Goal: Find specific page/section: Find specific page/section

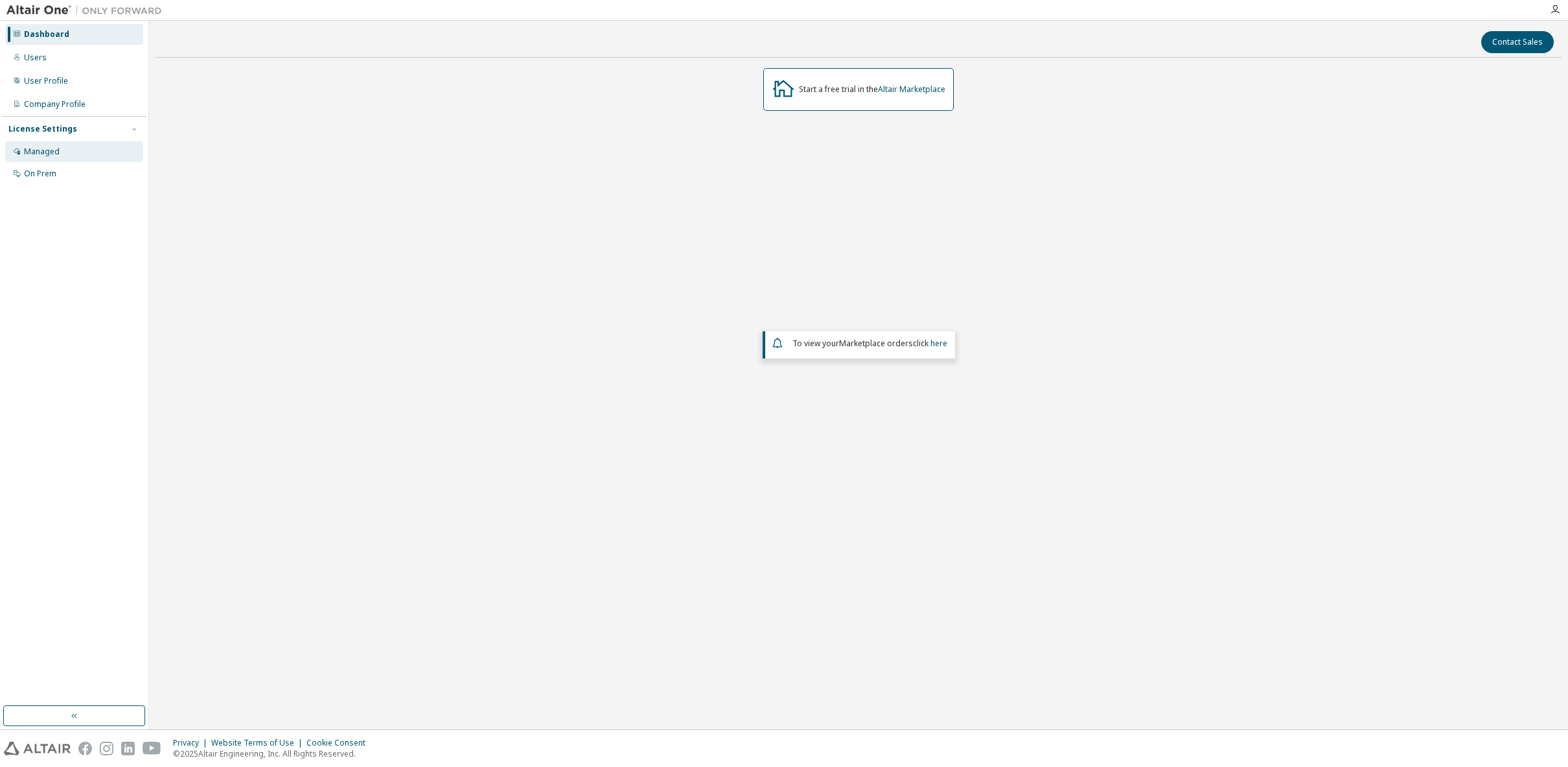
click at [36, 147] on div "Managed" at bounding box center [42, 151] width 36 height 10
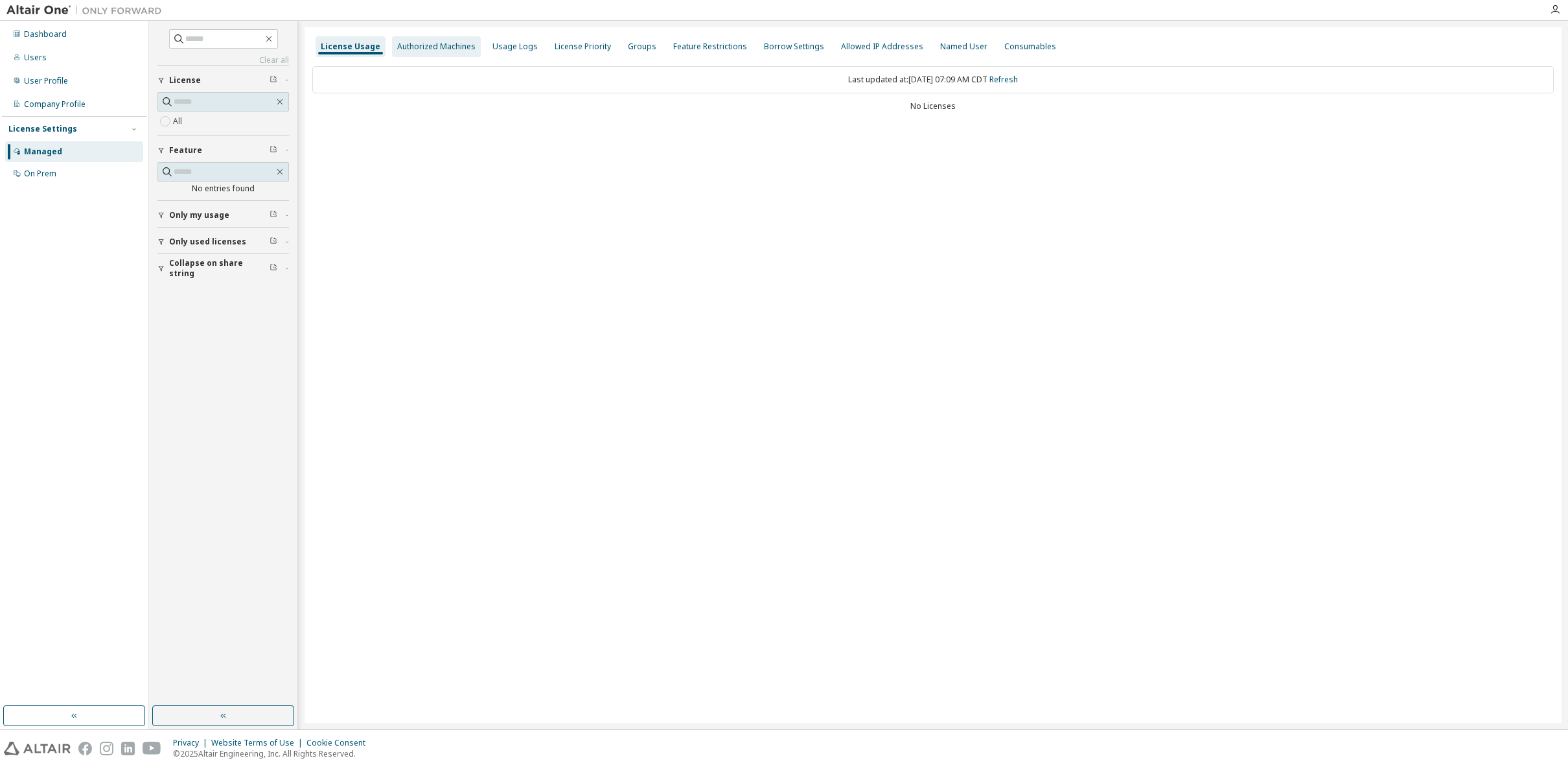
click at [442, 48] on div "Authorized Machines" at bounding box center [436, 46] width 78 height 10
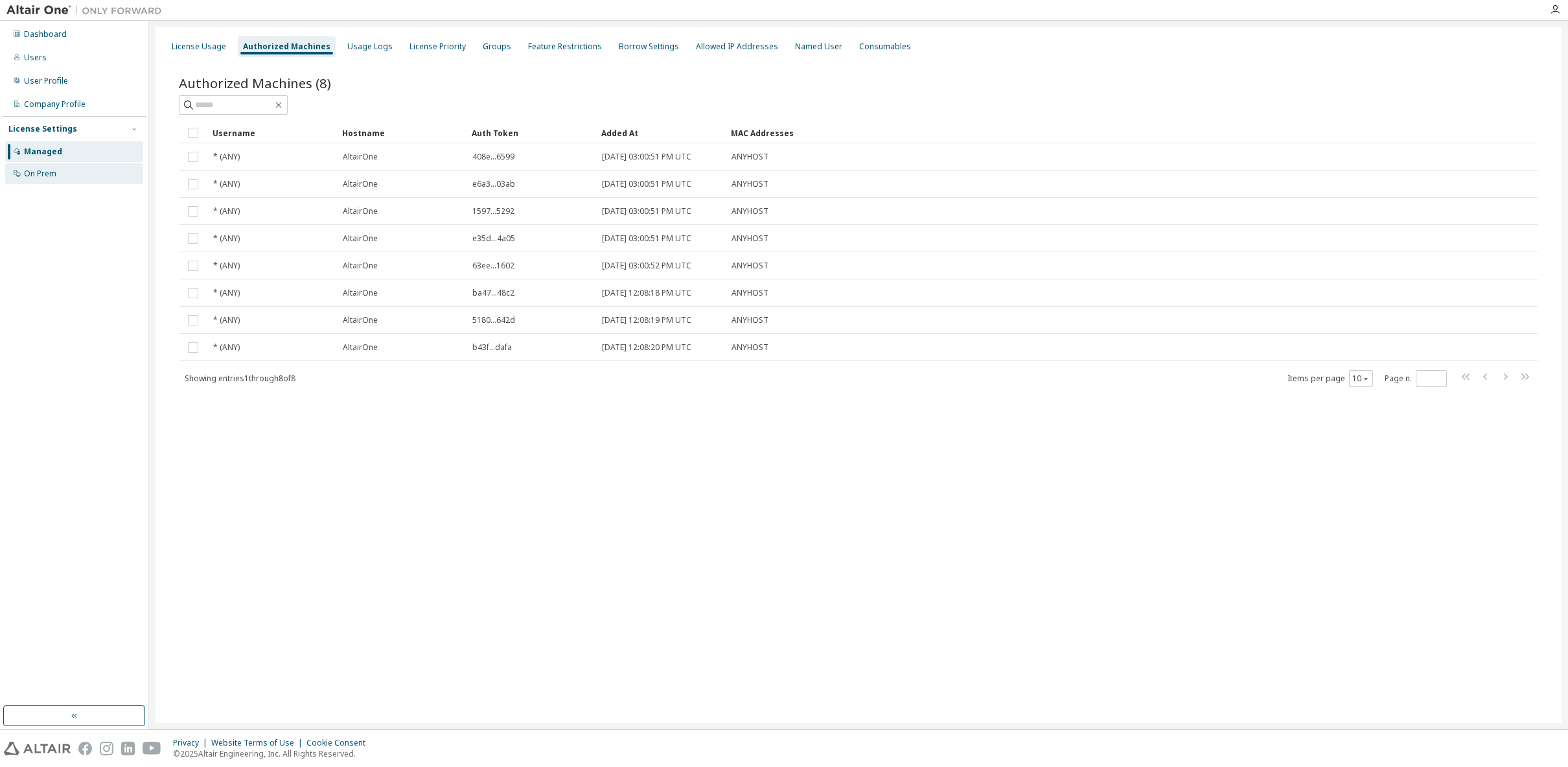
click at [43, 175] on div "On Prem" at bounding box center [40, 173] width 32 height 10
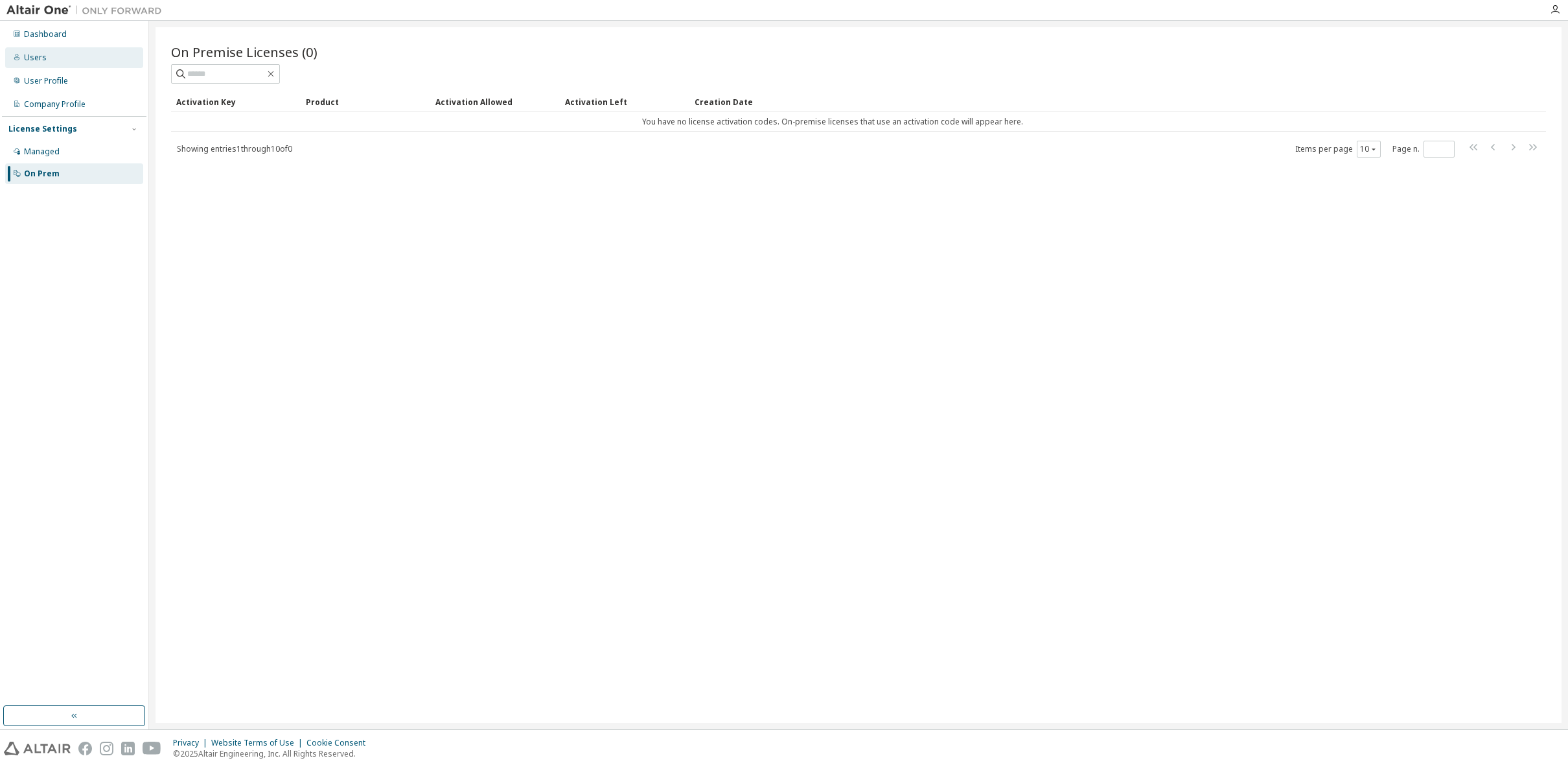
click at [46, 54] on div "Users" at bounding box center [74, 57] width 138 height 21
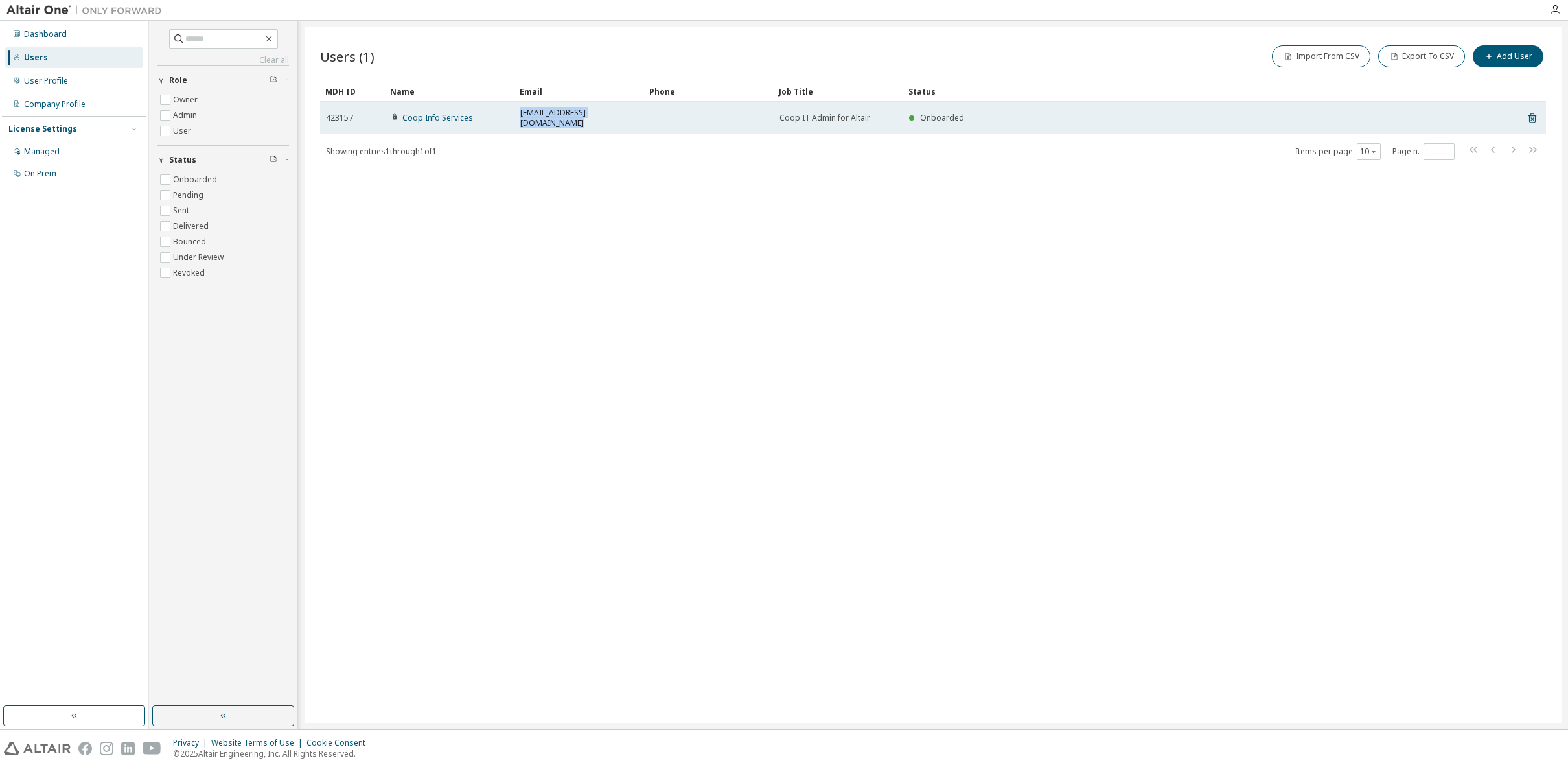
drag, startPoint x: 643, startPoint y: 105, endPoint x: 520, endPoint y: 109, distance: 123.1
click at [520, 109] on td "[EMAIL_ADDRESS][DOMAIN_NAME]" at bounding box center [579, 118] width 130 height 33
drag, startPoint x: 520, startPoint y: 109, endPoint x: 598, endPoint y: 112, distance: 78.1
copy span "[EMAIL_ADDRESS][DOMAIN_NAME]"
